Goal: Transaction & Acquisition: Purchase product/service

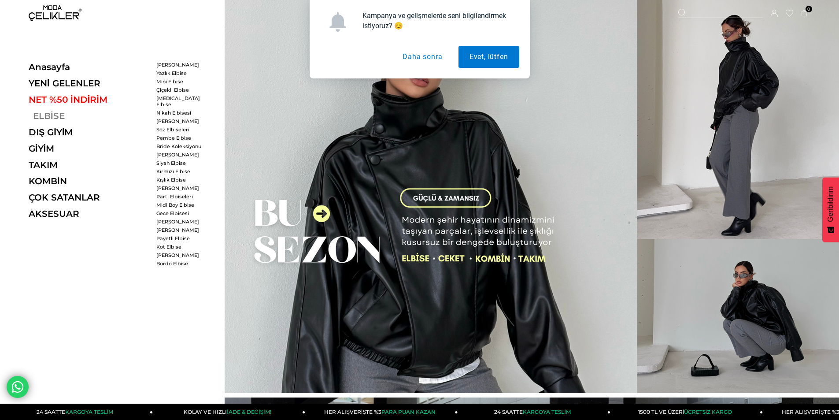
click at [54, 114] on link "ELBİSE" at bounding box center [89, 116] width 121 height 11
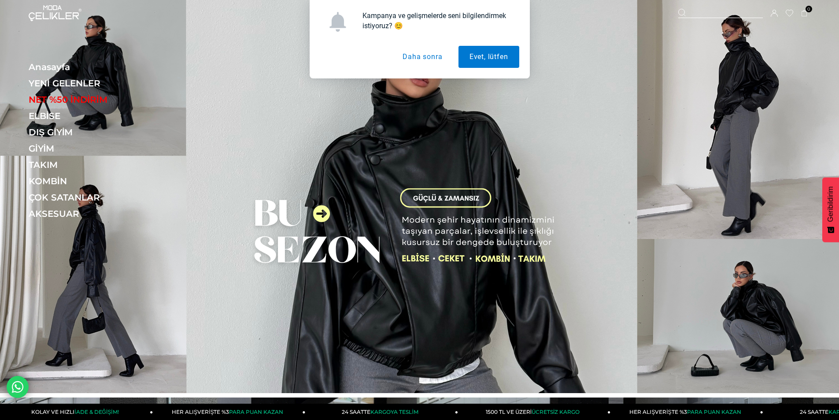
click at [424, 59] on button "Daha sonra" at bounding box center [422, 57] width 62 height 22
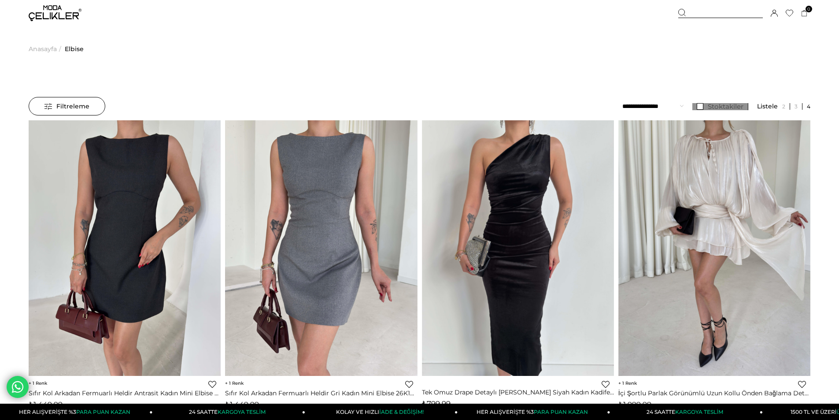
click at [716, 103] on span "Stoktakiler" at bounding box center [726, 106] width 36 height 8
click at [62, 107] on span "Filtreleme" at bounding box center [66, 106] width 45 height 18
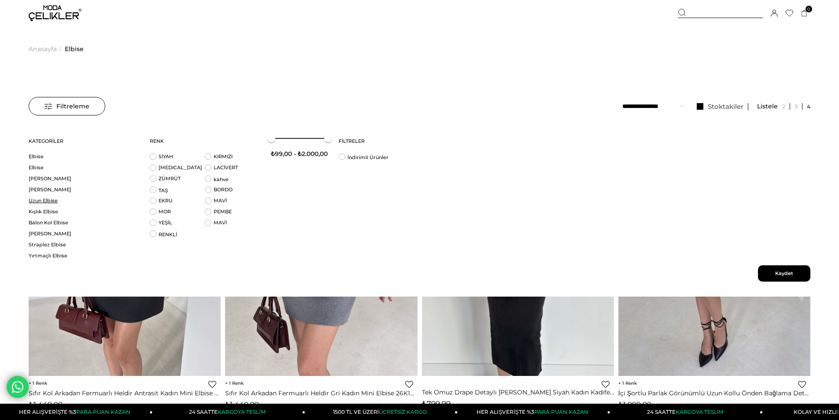
click at [41, 203] on link "Uzun Elbise" at bounding box center [84, 200] width 110 height 7
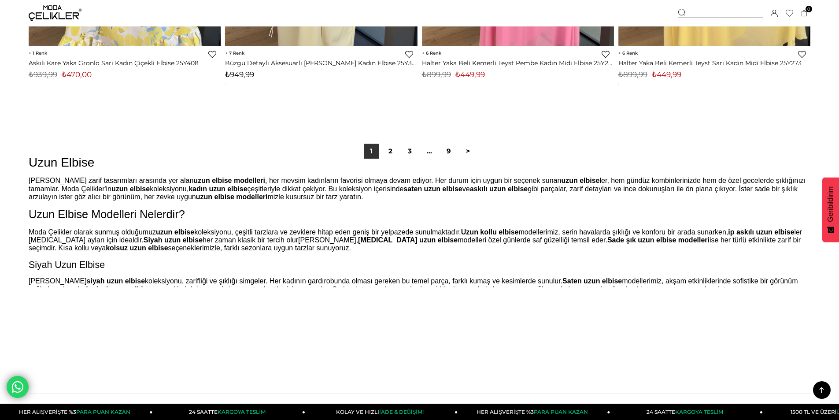
scroll to position [6692, 0]
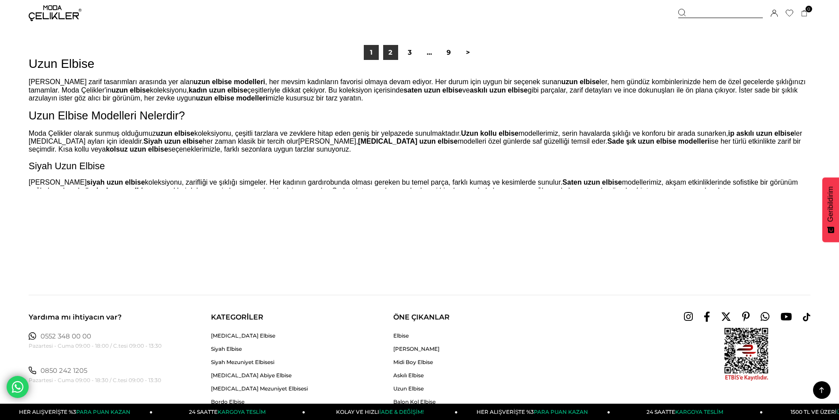
click at [389, 50] on link "2" at bounding box center [390, 52] width 15 height 15
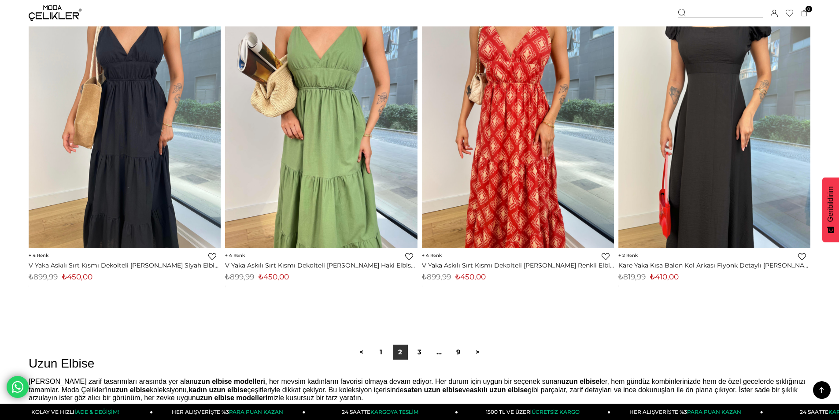
scroll to position [6441, 0]
